Goal: Information Seeking & Learning: Learn about a topic

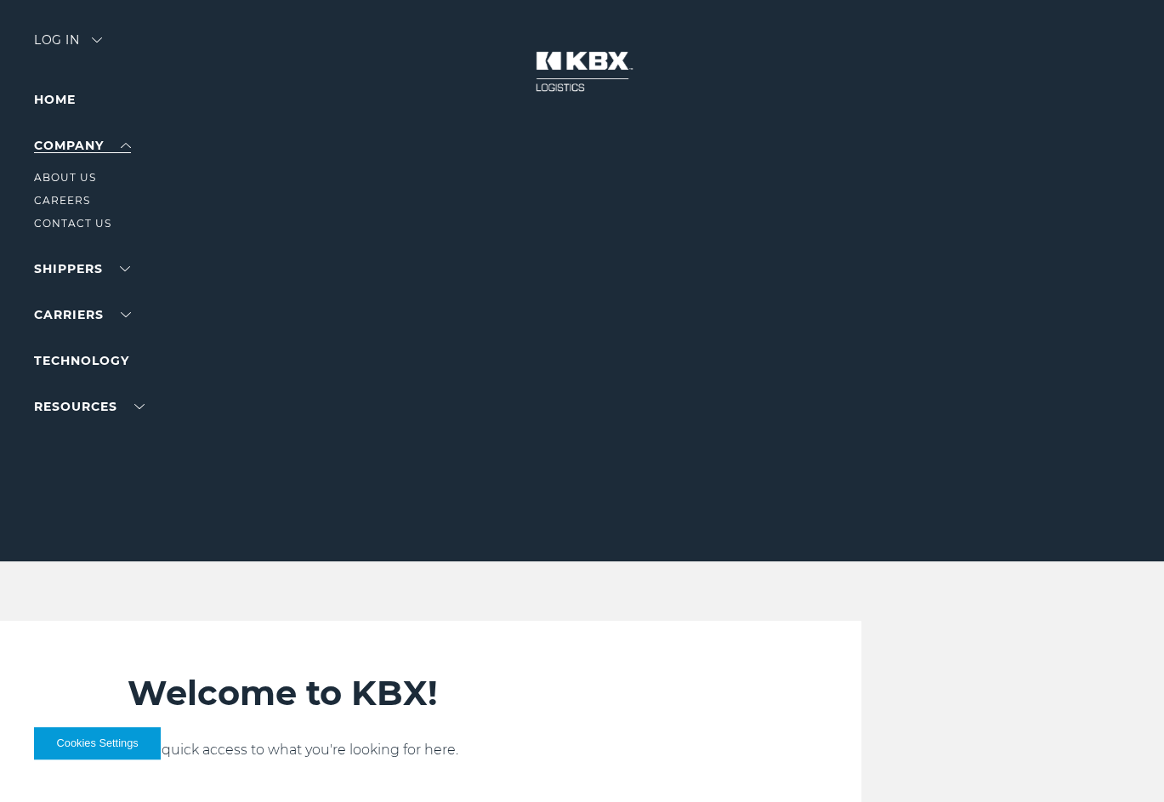
click at [128, 139] on link "Company" at bounding box center [82, 145] width 97 height 15
click at [80, 178] on link "About Us" at bounding box center [65, 177] width 62 height 13
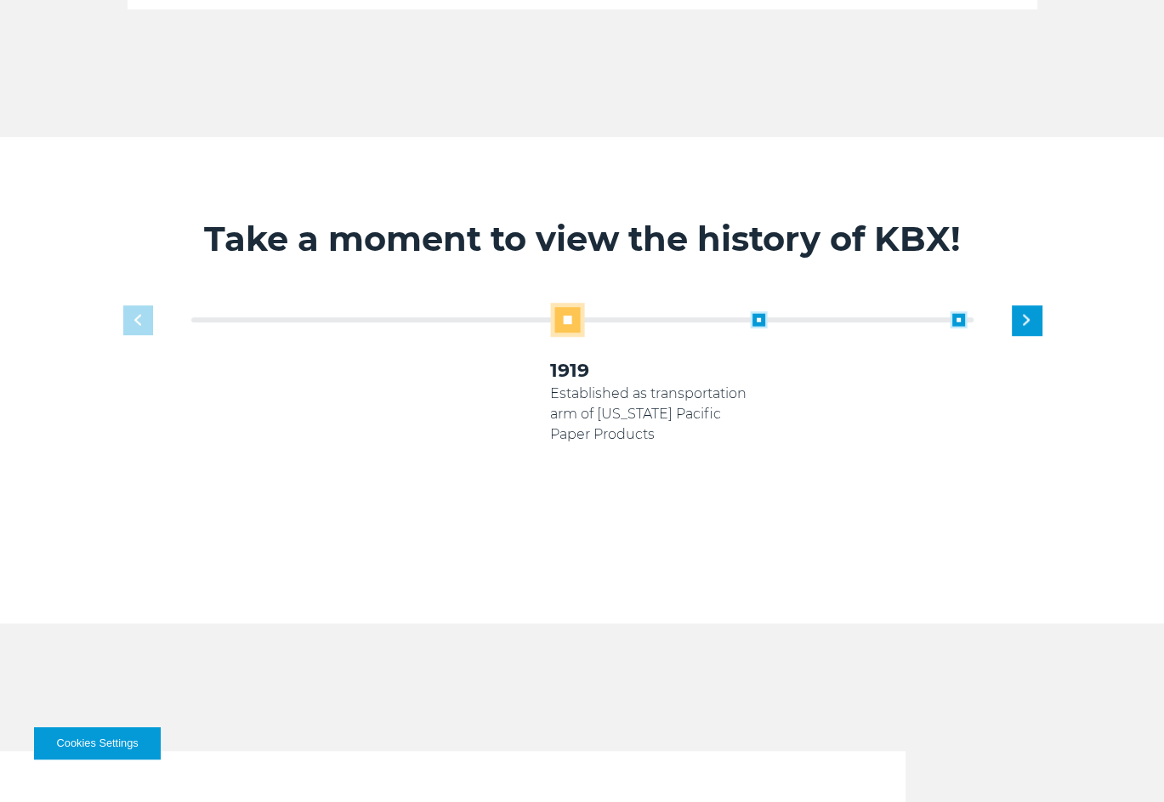
scroll to position [1015, 0]
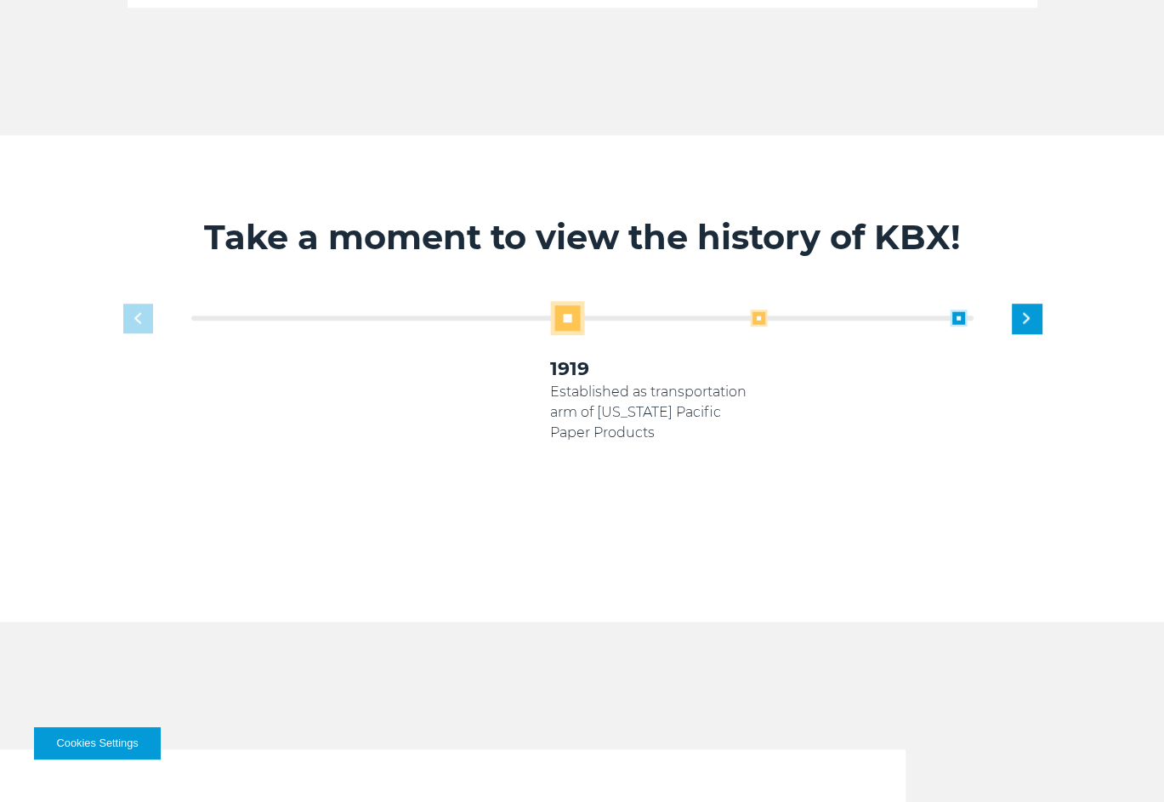
click at [765, 319] on span at bounding box center [758, 318] width 17 height 17
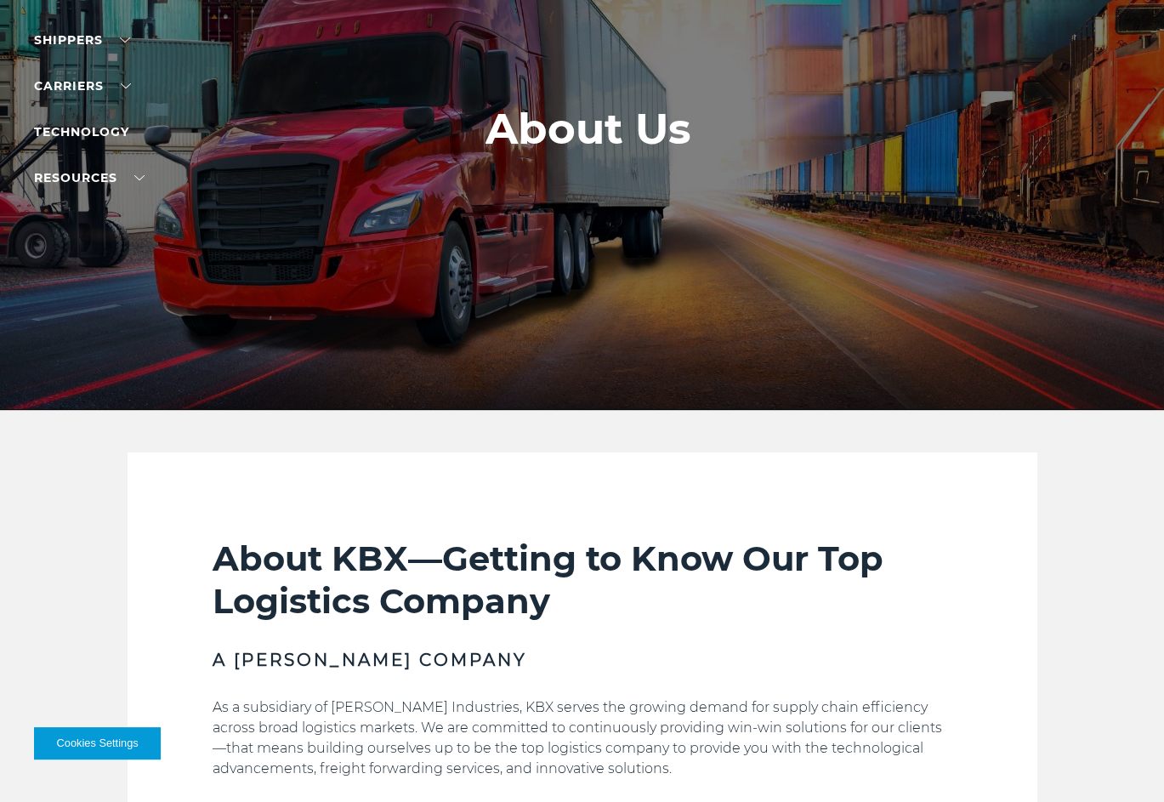
scroll to position [0, 0]
